Goal: Task Accomplishment & Management: Manage account settings

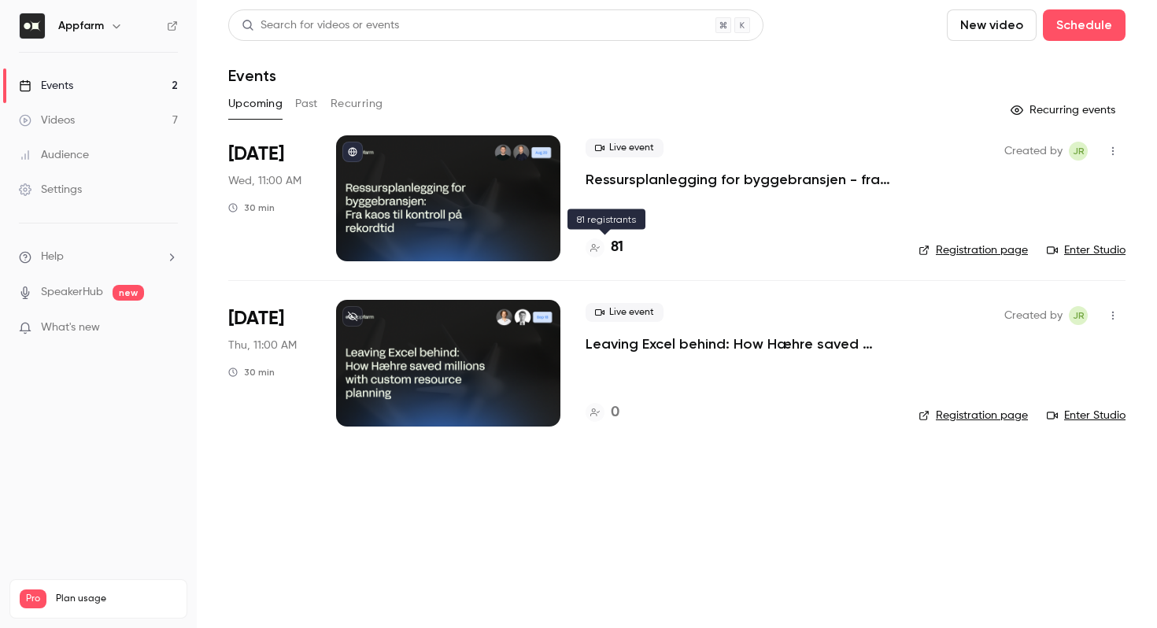
click at [620, 247] on h4 "81" at bounding box center [617, 247] width 13 height 21
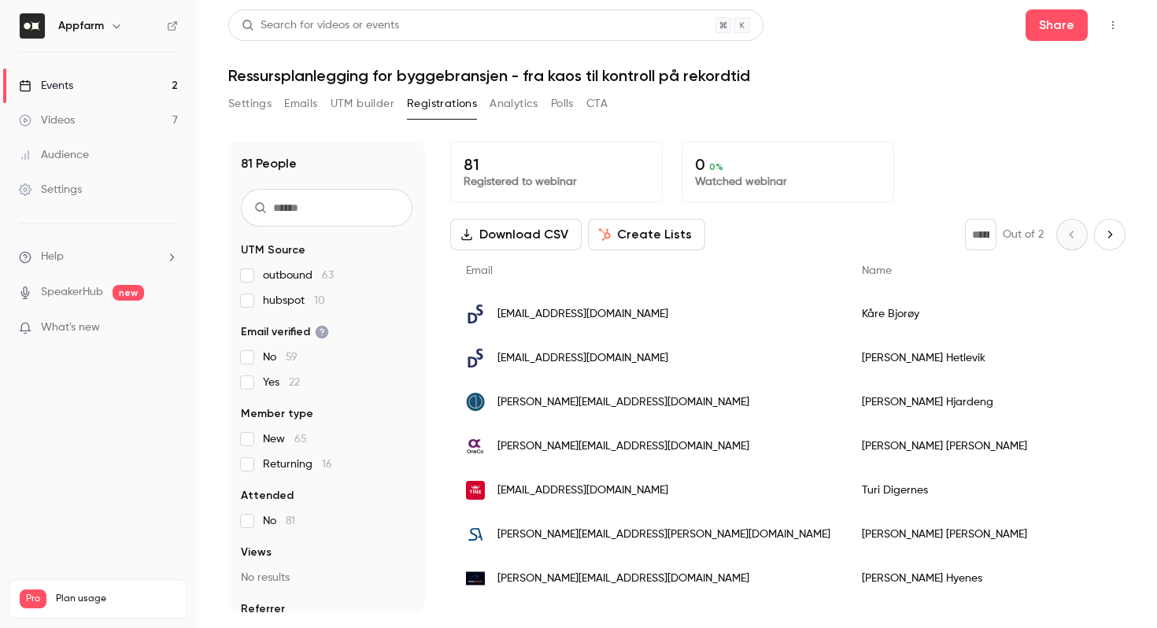
click at [272, 204] on input "text" at bounding box center [327, 208] width 172 height 38
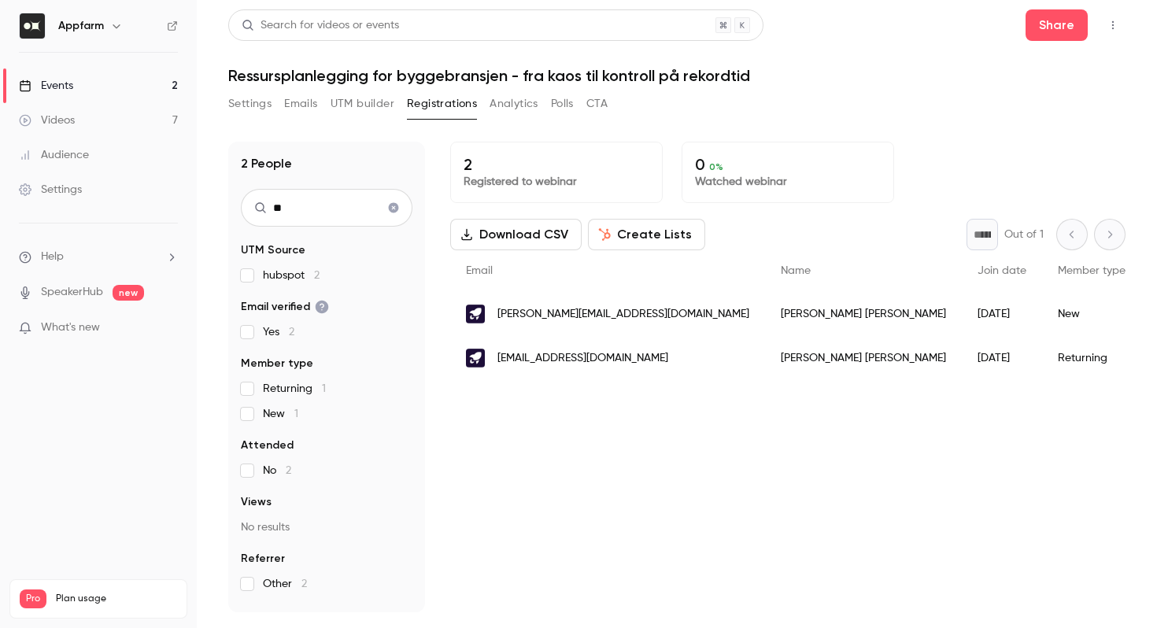
type input "*"
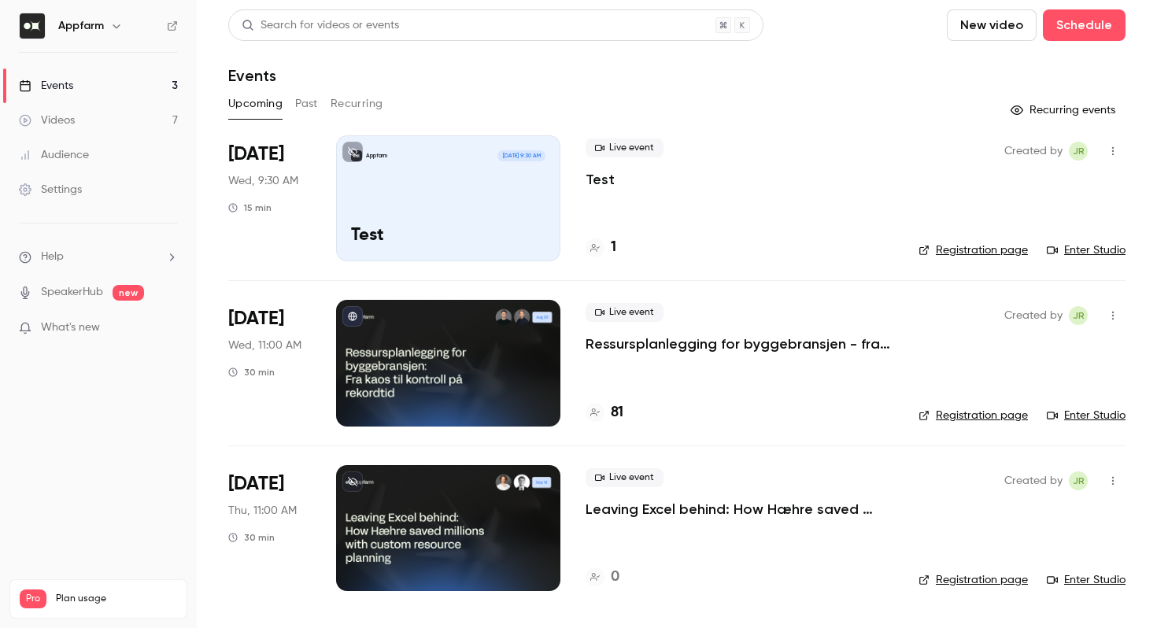
click at [253, 482] on span "[DATE]" at bounding box center [256, 483] width 56 height 25
click at [635, 509] on p "Leaving Excel behind: How Hæhre saved millions with a custom resource planner" at bounding box center [740, 509] width 308 height 19
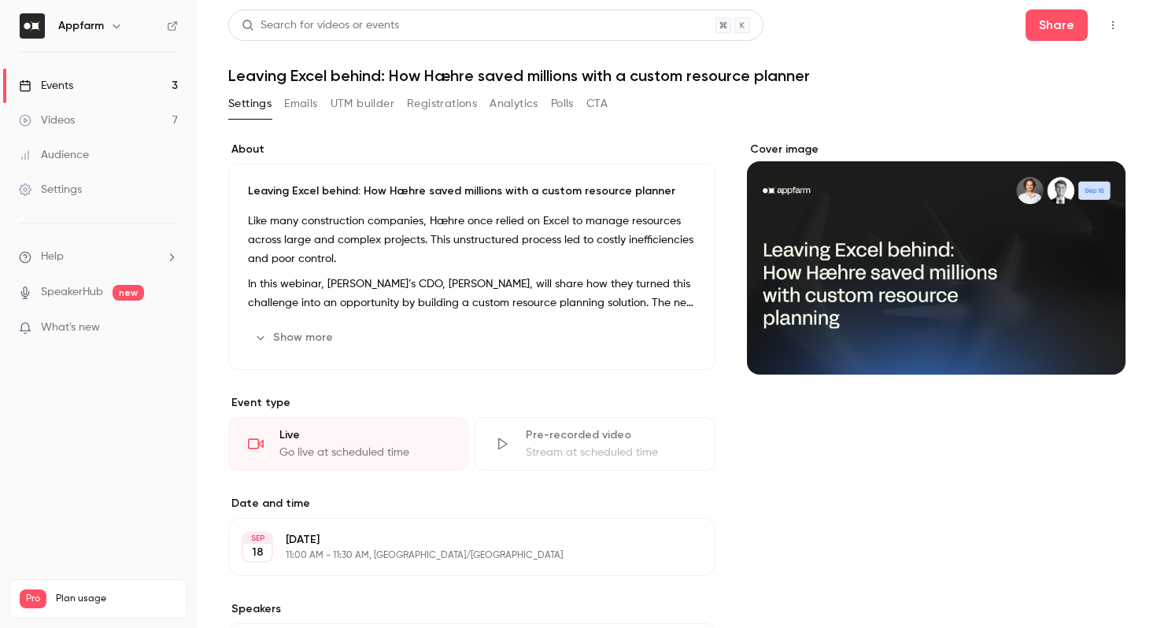
click at [420, 108] on button "Registrations" at bounding box center [442, 103] width 70 height 25
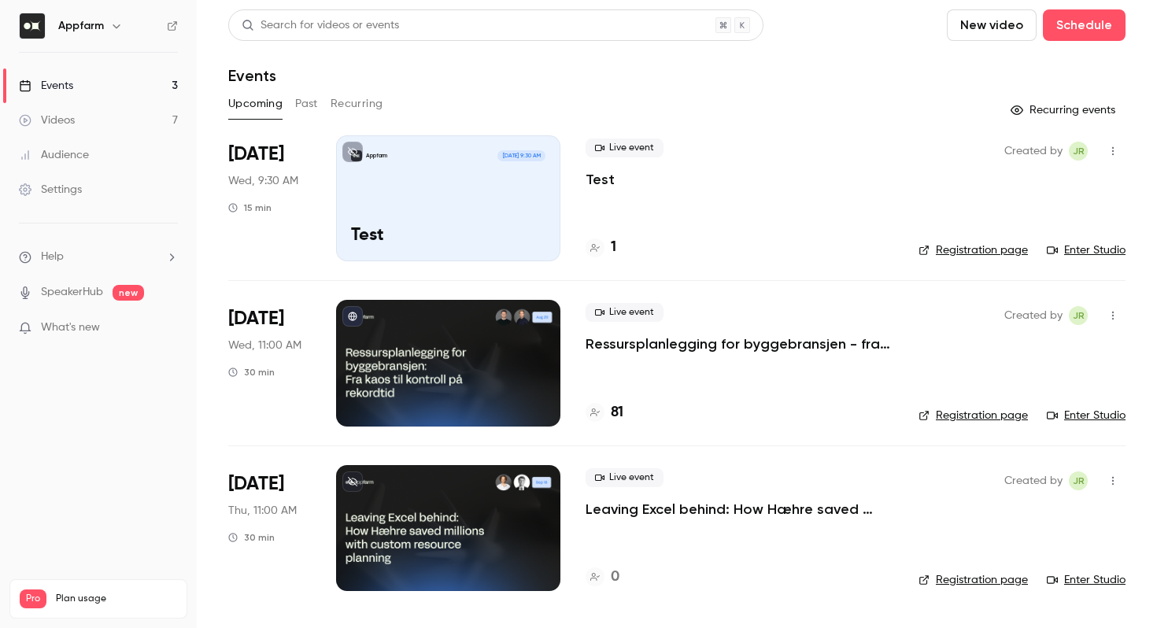
click at [950, 582] on link "Registration page" at bounding box center [973, 580] width 109 height 16
